Goal: Book appointment/travel/reservation

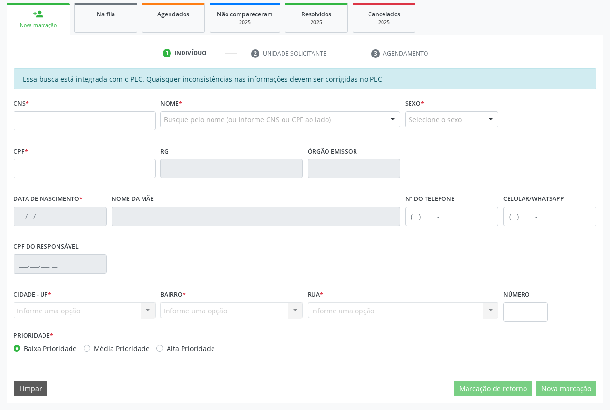
scroll to position [141, 0]
type input "705 0044 0437 0356"
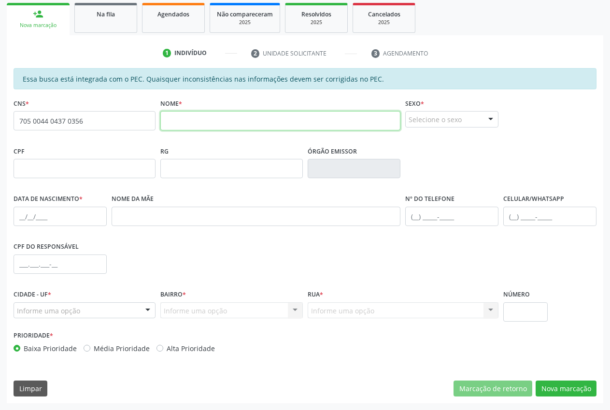
click at [241, 125] on input "text" at bounding box center [280, 120] width 240 height 19
type input "[PERSON_NAME]"
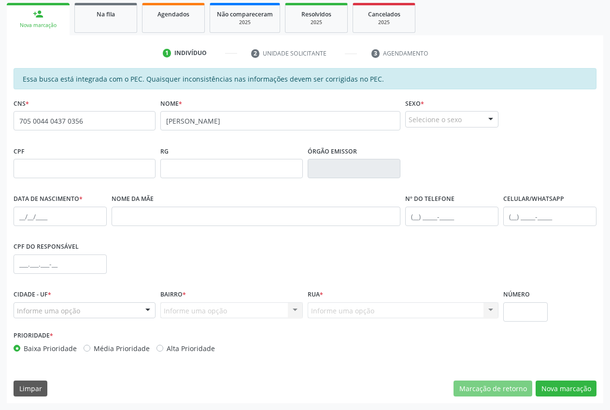
click at [474, 116] on div "Selecione o sexo" at bounding box center [451, 119] width 93 height 16
click at [456, 137] on span "Masculino" at bounding box center [452, 136] width 92 height 19
click at [240, 158] on div "RG" at bounding box center [231, 161] width 142 height 34
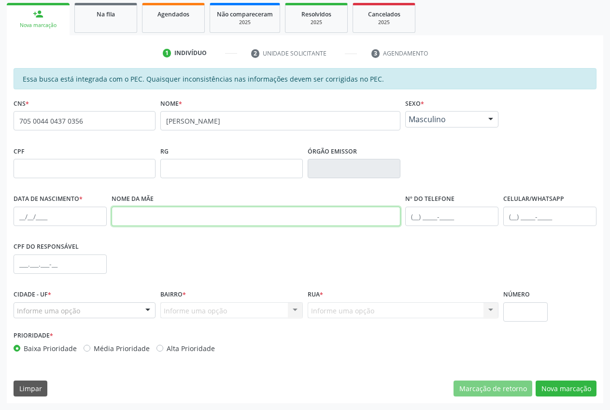
click at [116, 217] on input "text" at bounding box center [256, 216] width 289 height 19
type input "[PERSON_NAME]"
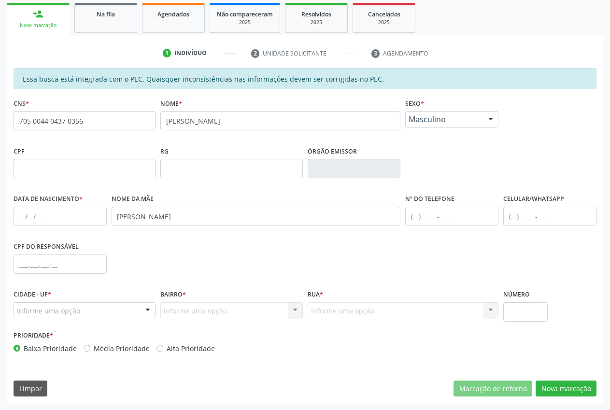
click at [88, 307] on div "Informe uma opção" at bounding box center [85, 310] width 142 height 16
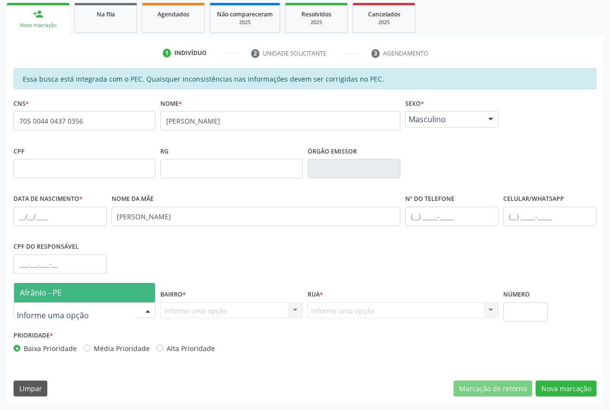
click at [51, 297] on span "Afrânio - PE" at bounding box center [41, 292] width 42 height 11
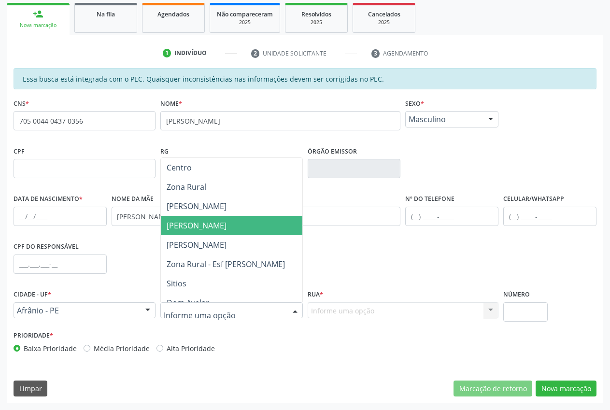
click at [210, 225] on span "[PERSON_NAME]" at bounding box center [231, 225] width 141 height 19
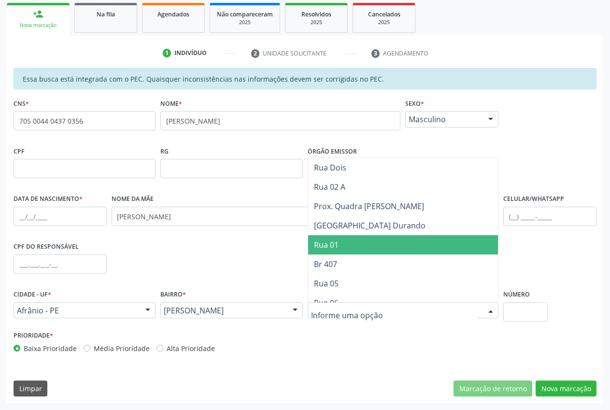
click at [349, 249] on span "Rua 01" at bounding box center [403, 244] width 190 height 19
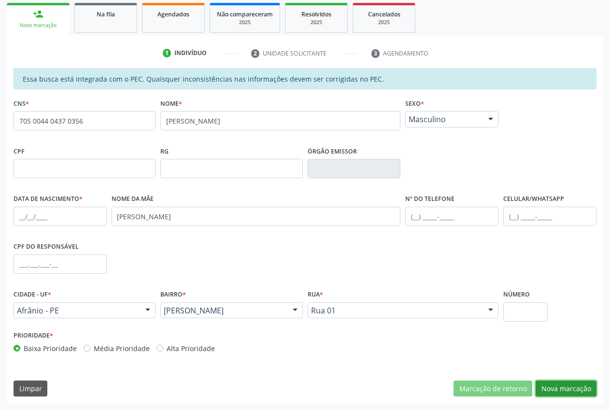
click at [584, 385] on button "Nova marcação" at bounding box center [566, 389] width 61 height 16
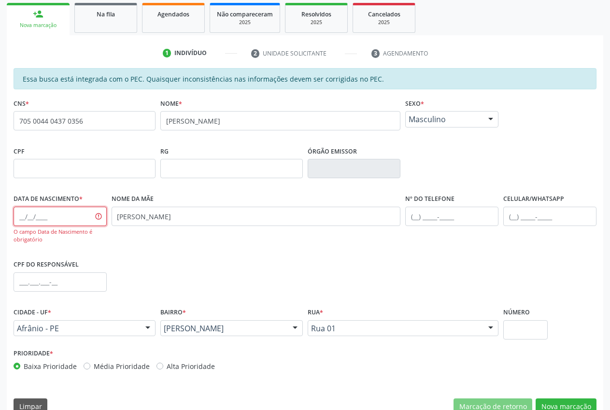
click at [21, 220] on input "text" at bounding box center [60, 216] width 93 height 19
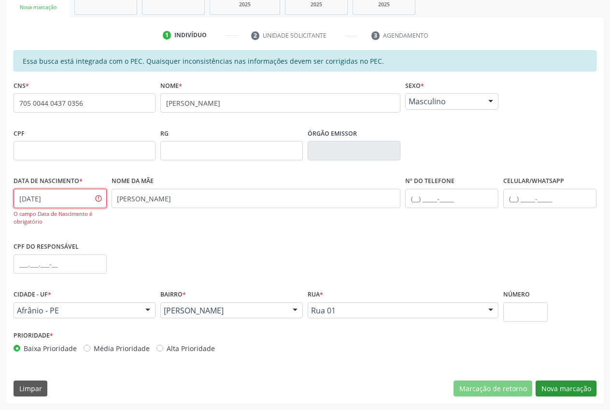
type input "[DATE]"
click at [565, 383] on button "Nova marcação" at bounding box center [566, 389] width 61 height 16
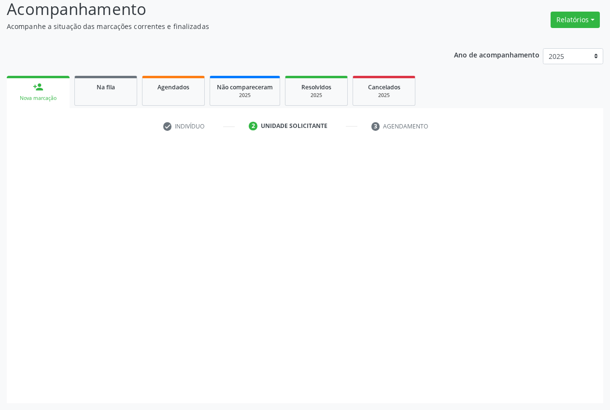
scroll to position [69, 0]
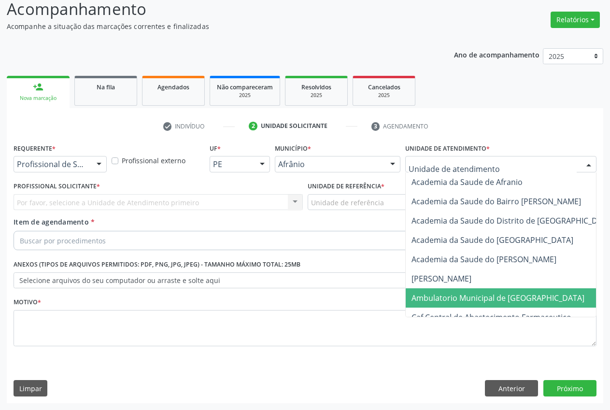
click at [441, 292] on span "Ambulatorio Municipal de [GEOGRAPHIC_DATA]" at bounding box center [524, 297] width 236 height 19
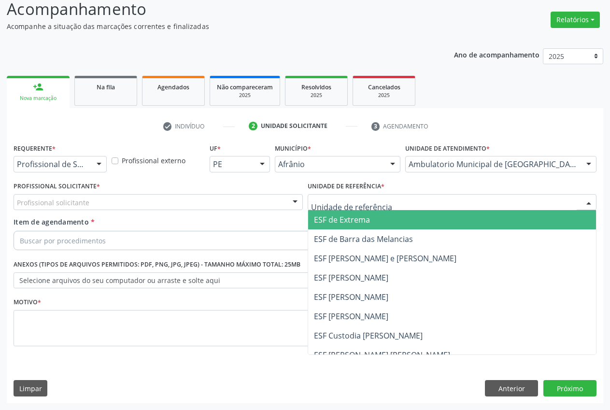
click at [358, 216] on span "ESF de Extrema" at bounding box center [342, 219] width 56 height 11
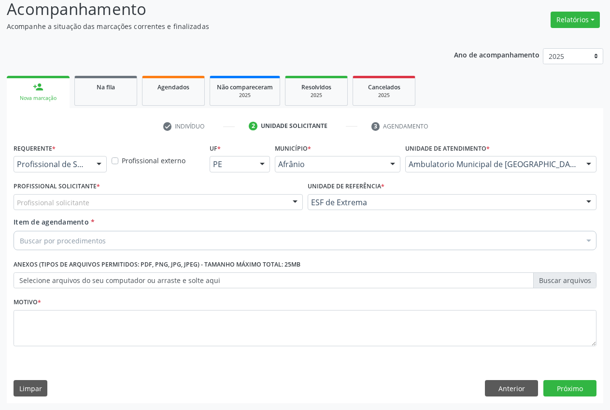
click at [295, 206] on div at bounding box center [295, 203] width 14 height 16
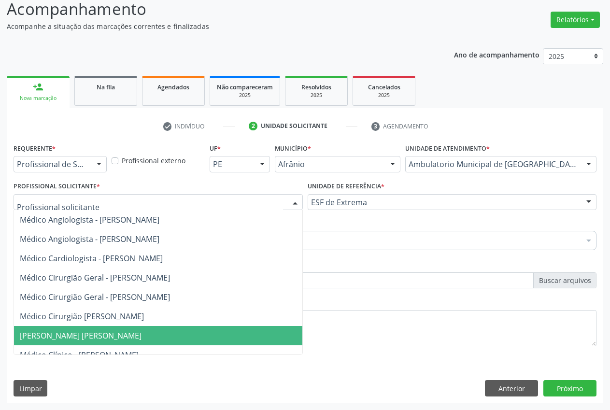
click at [141, 334] on span "[PERSON_NAME] [PERSON_NAME]" at bounding box center [81, 335] width 122 height 11
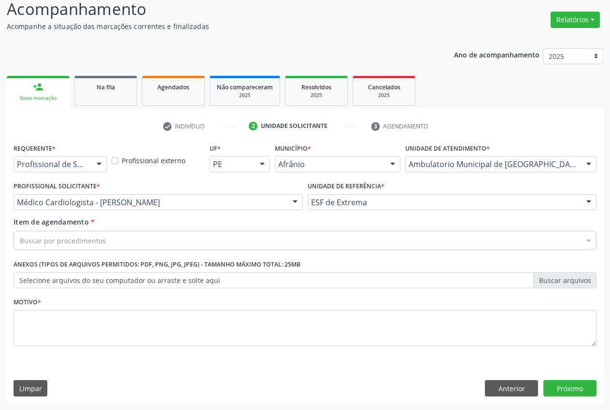
click at [120, 238] on div "Buscar por procedimentos" at bounding box center [305, 240] width 583 height 19
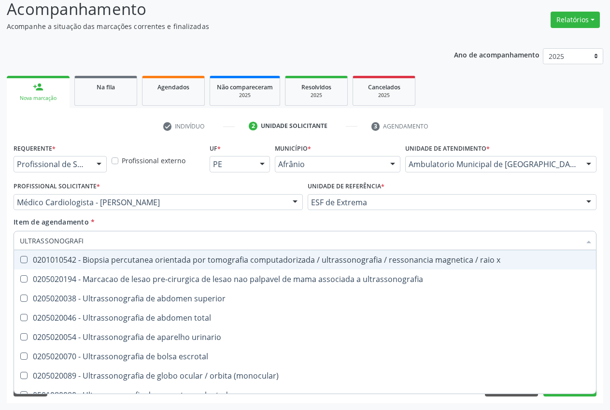
type input "ULTRASSONOGRAFIA"
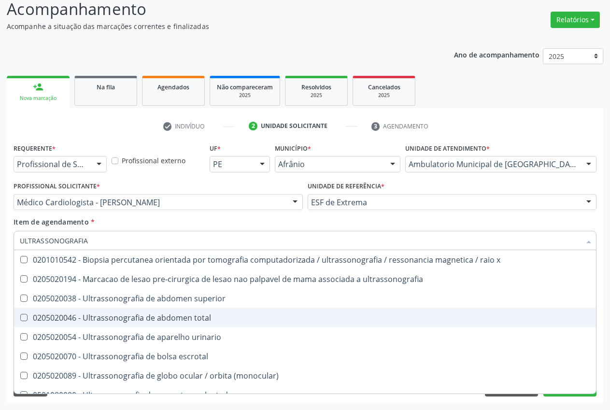
click at [130, 322] on div "0205020046 - Ultrassonografia de abdomen total" at bounding box center [305, 318] width 570 height 8
checkbox total "true"
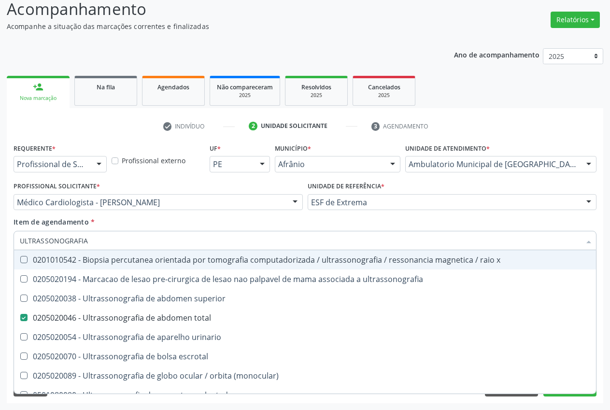
click at [125, 224] on div "Item de agendamento * ULTRASSONOGRAFIA Desfazer seleção 0201010542 - Biopsia pe…" at bounding box center [305, 232] width 583 height 30
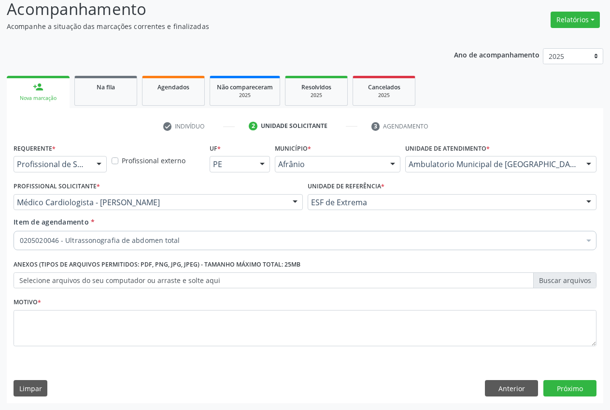
checkbox total "true"
checkbox preenchida\) "false"
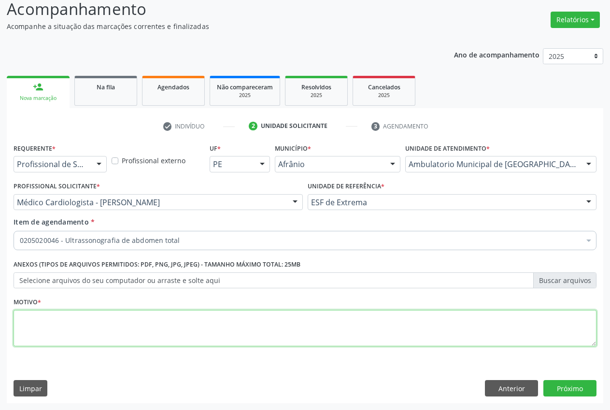
click at [110, 327] on textarea at bounding box center [305, 328] width 583 height 37
type textarea "."
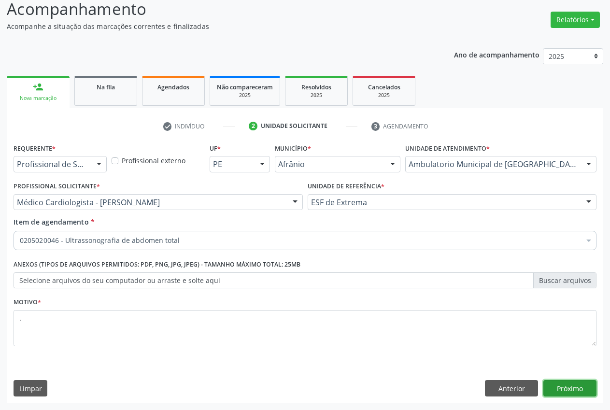
click at [558, 384] on button "Próximo" at bounding box center [569, 388] width 53 height 16
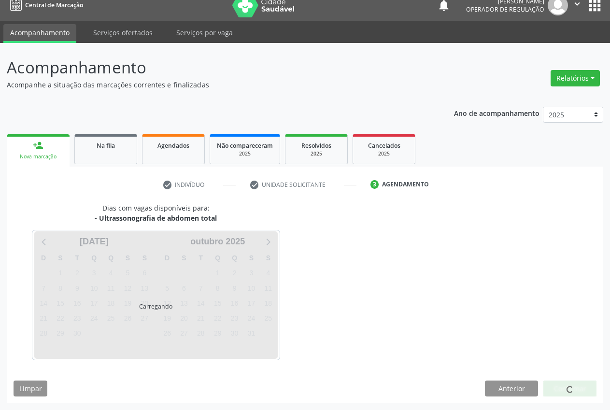
scroll to position [10, 0]
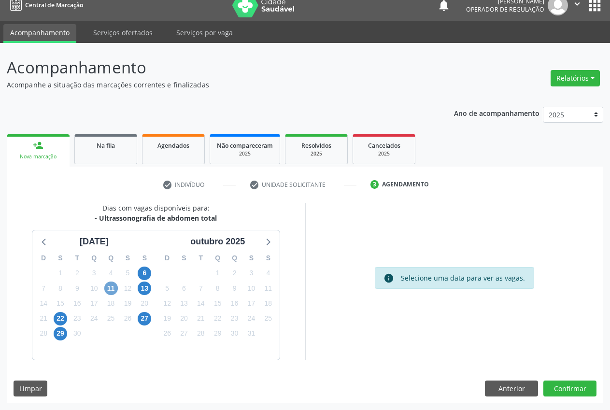
click at [114, 290] on span "11" at bounding box center [111, 289] width 14 height 14
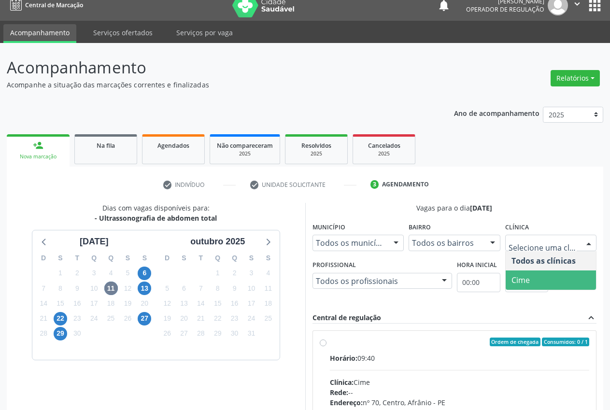
click at [571, 286] on span "Cime" at bounding box center [551, 279] width 91 height 19
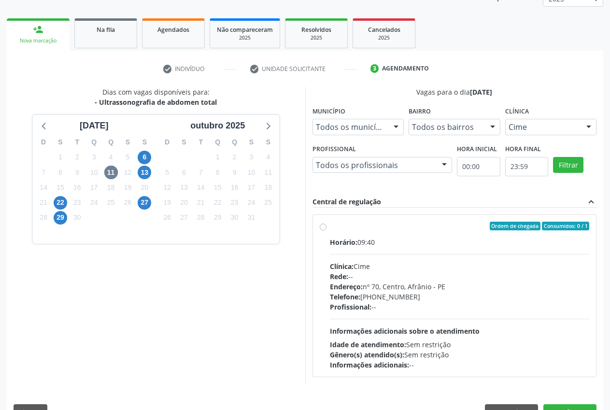
scroll to position [150, 0]
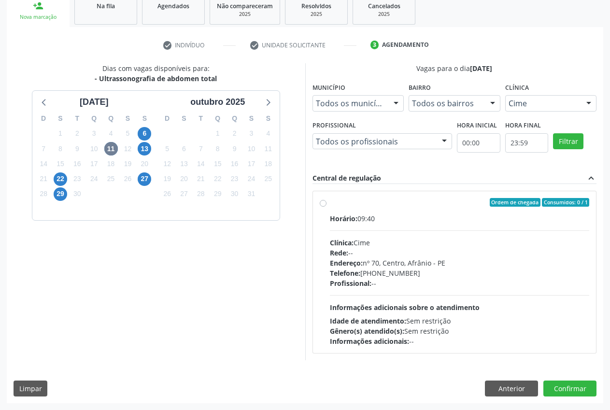
click at [320, 208] on div "Ordem de chegada Consumidos: 0 / 1 Horário: 09:40 Clínica: Cime Rede: -- Endere…" at bounding box center [455, 272] width 270 height 148
radio input "true"
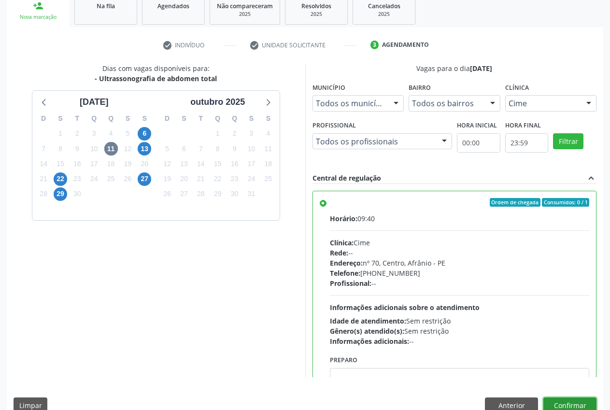
click at [592, 404] on button "Confirmar" at bounding box center [569, 405] width 53 height 16
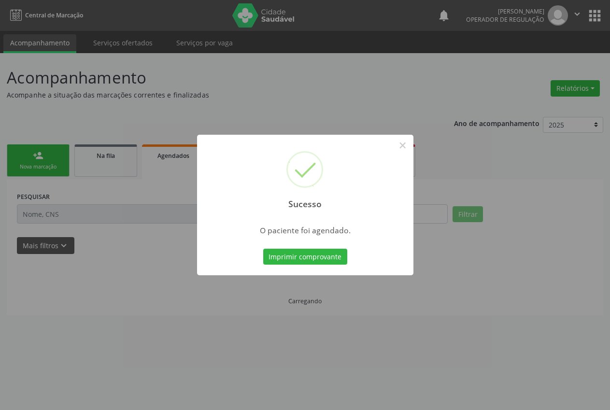
scroll to position [0, 0]
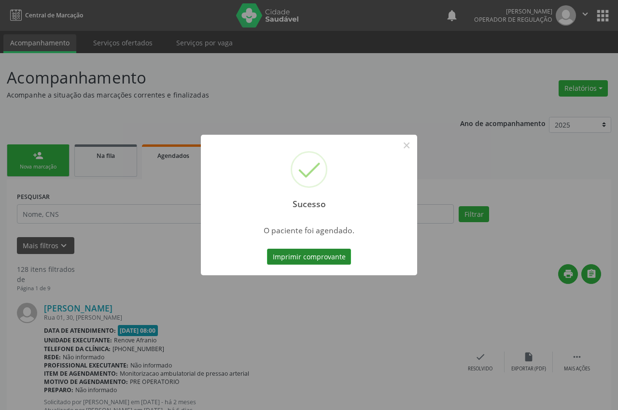
click at [297, 254] on button "Imprimir comprovante" at bounding box center [309, 257] width 84 height 16
